Goal: Information Seeking & Learning: Find specific fact

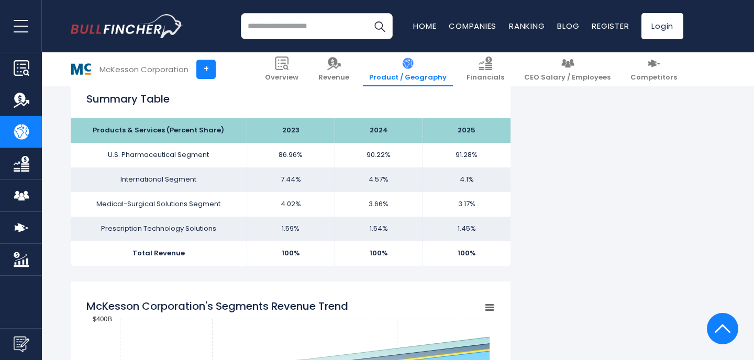
scroll to position [654, 0]
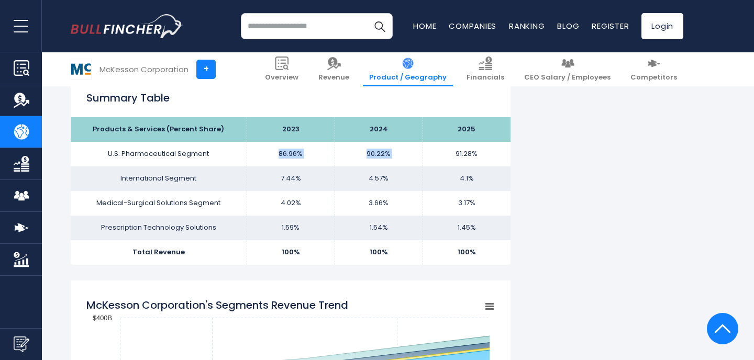
drag, startPoint x: 493, startPoint y: 149, endPoint x: 282, endPoint y: 147, distance: 210.4
click at [282, 147] on tr "U.S. Pharmaceutical Segment 86.96% 90.22% 91.28%" at bounding box center [291, 154] width 440 height 25
click at [282, 182] on td "7.44%" at bounding box center [291, 178] width 88 height 25
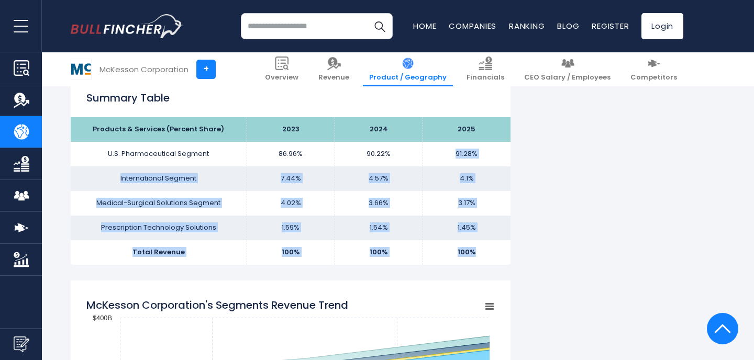
drag, startPoint x: 444, startPoint y: 151, endPoint x: 491, endPoint y: 261, distance: 119.4
click at [491, 261] on tbody "Products & Services (Percent Share) 2023 2024 2025 U.S. Pharmaceutical Segment …" at bounding box center [291, 190] width 440 height 147
click at [491, 261] on td "100%" at bounding box center [466, 252] width 88 height 25
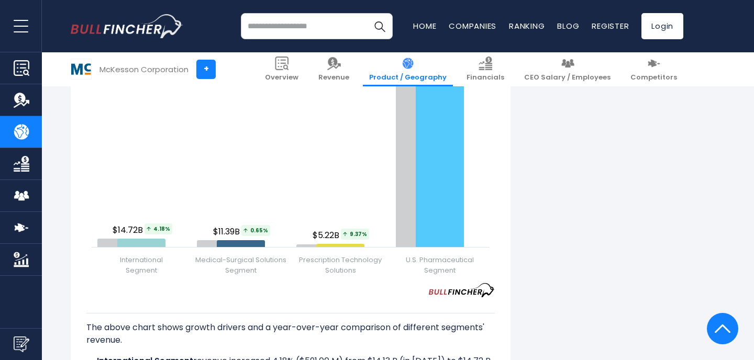
scroll to position [1302, 0]
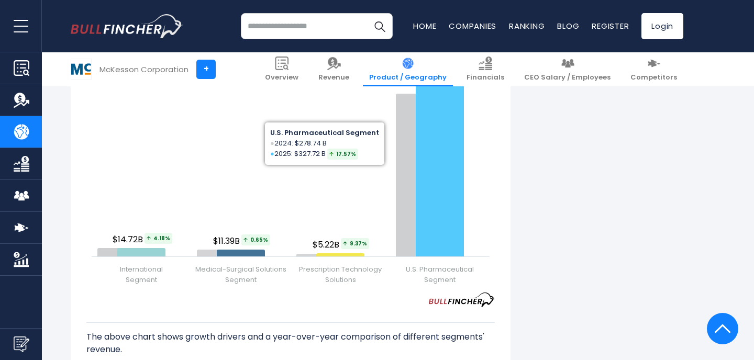
click at [565, 236] on div "McKesson Corporation's Revenue by Segment In fiscal year [DATE], McKesson Corpo…" at bounding box center [377, 8] width 612 height 2153
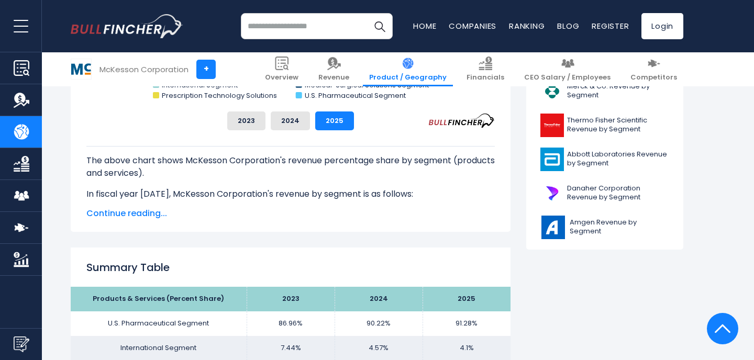
scroll to position [647, 0]
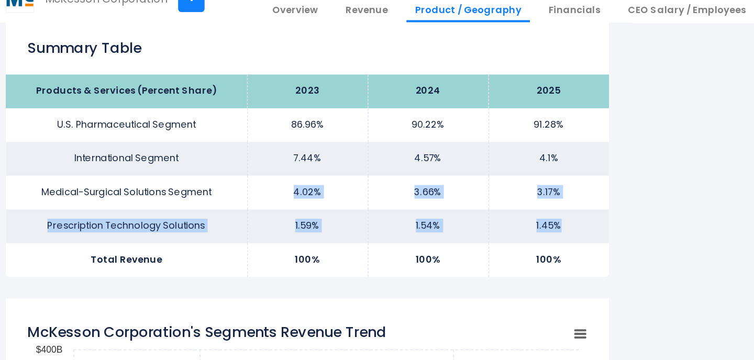
drag, startPoint x: 494, startPoint y: 239, endPoint x: 270, endPoint y: 212, distance: 226.2
click at [270, 212] on tbody "Products & Services (Percent Share) 2023 2024 2025 U.S. Pharmaceutical Segment …" at bounding box center [291, 198] width 440 height 147
click at [270, 212] on td "4.02%" at bounding box center [291, 210] width 88 height 25
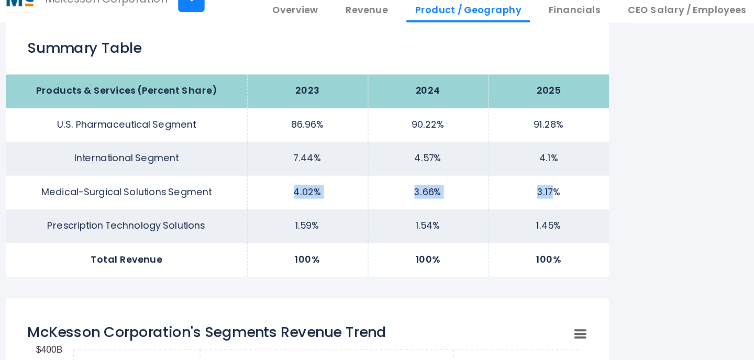
drag, startPoint x: 283, startPoint y: 205, endPoint x: 470, endPoint y: 211, distance: 186.5
click at [470, 211] on tr "Medical-Surgical Solutions Segment 4.02% 3.66% 3.17%" at bounding box center [291, 210] width 440 height 25
click at [470, 211] on td "3.17%" at bounding box center [466, 210] width 88 height 25
